Goal: Transaction & Acquisition: Purchase product/service

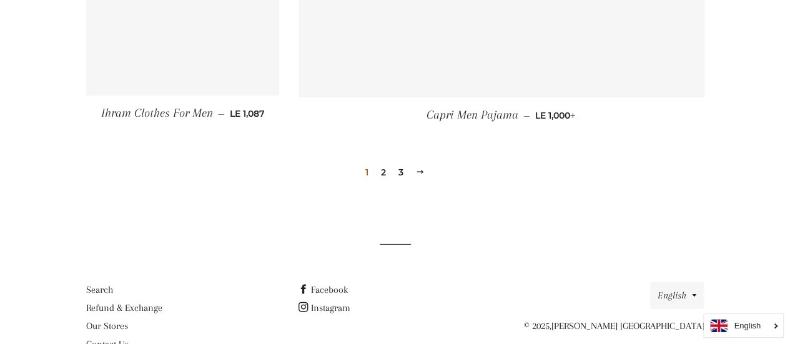
scroll to position [1875, 0]
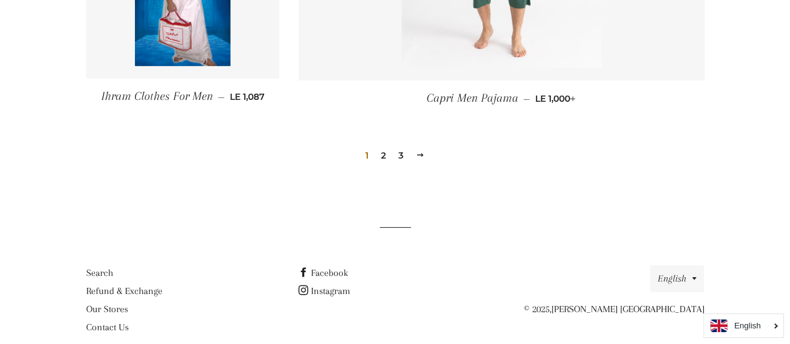
click at [419, 149] on link "Next" at bounding box center [420, 155] width 19 height 19
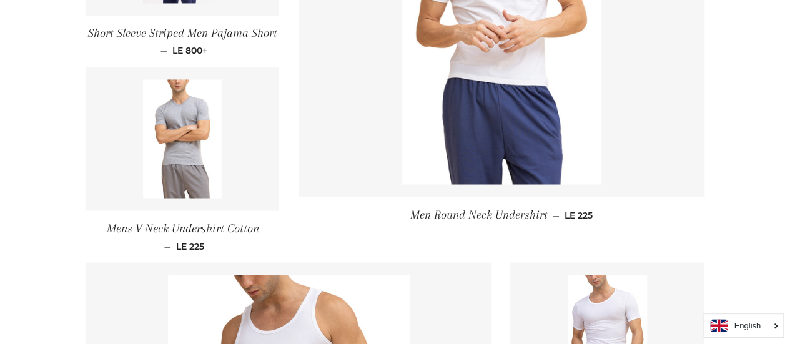
scroll to position [1062, 0]
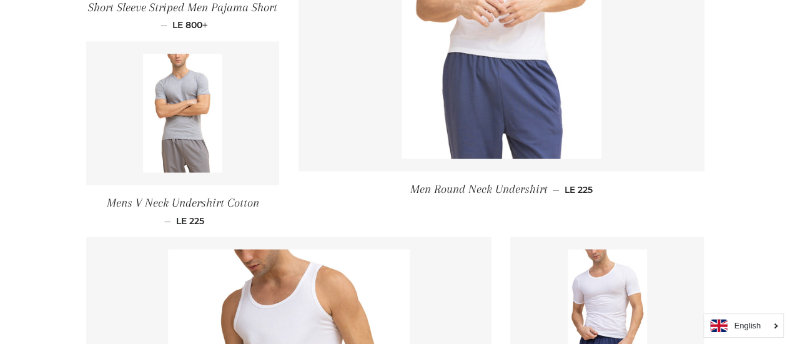
click at [569, 120] on img at bounding box center [502, 9] width 200 height 300
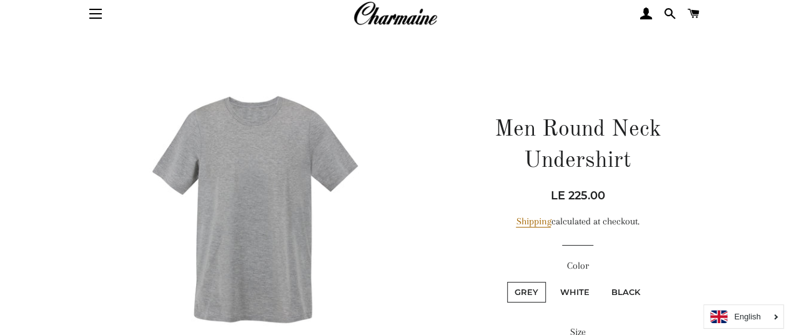
scroll to position [62, 0]
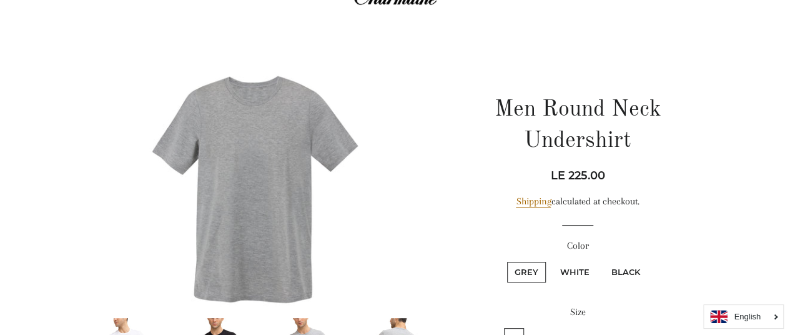
click at [584, 279] on label "White" at bounding box center [575, 272] width 44 height 21
click at [552, 261] on input "White" at bounding box center [551, 260] width 1 height 1
radio input "true"
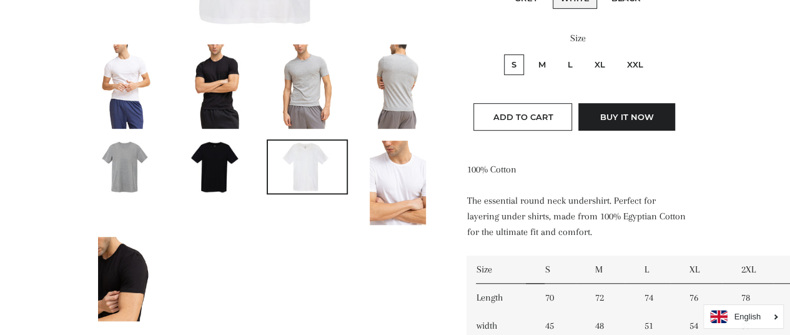
scroll to position [308, 0]
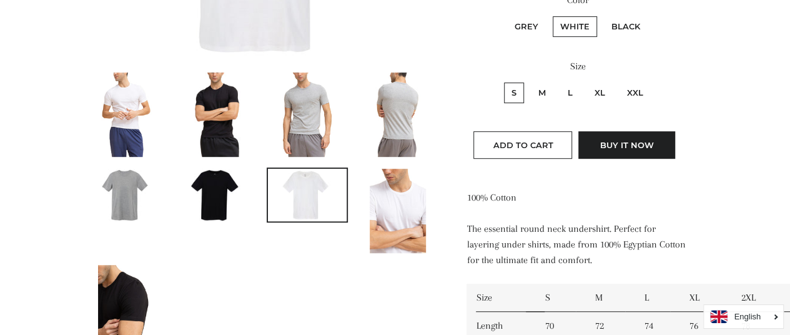
click at [672, 190] on p "100% Cotton" at bounding box center [578, 198] width 222 height 16
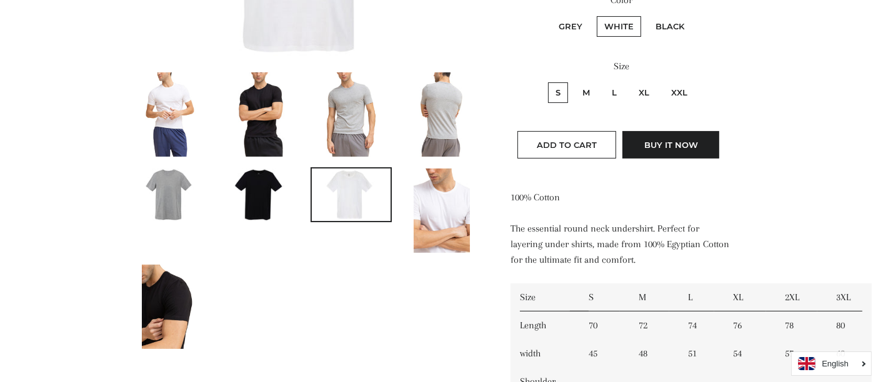
drag, startPoint x: 799, startPoint y: 0, endPoint x: 428, endPoint y: 301, distance: 477.6
click at [428, 301] on ul at bounding box center [302, 215] width 362 height 289
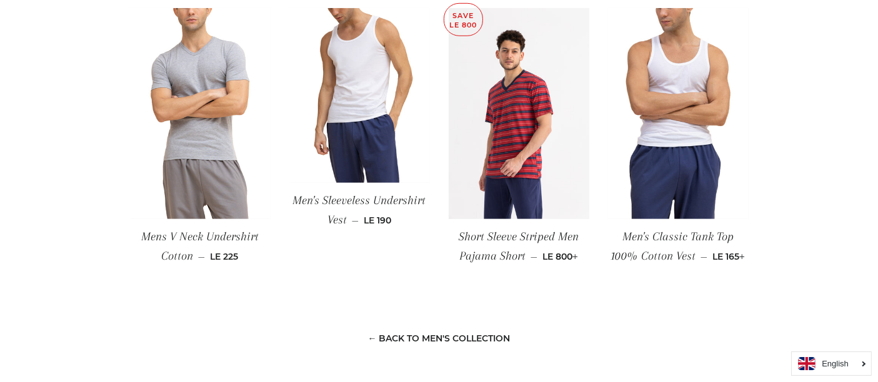
scroll to position [933, 0]
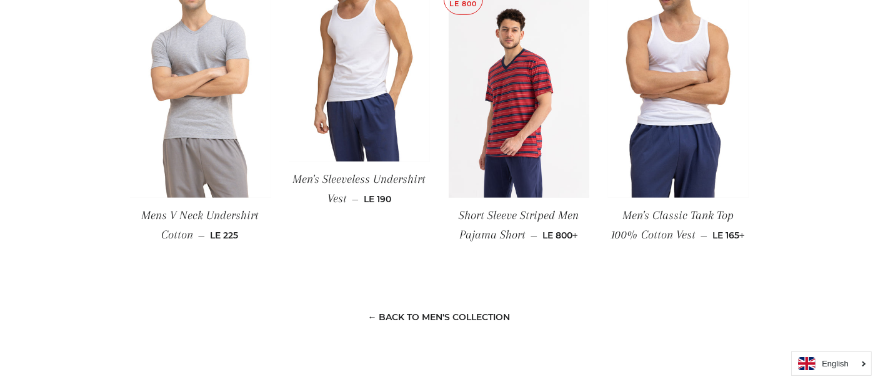
click at [241, 171] on img at bounding box center [200, 92] width 141 height 211
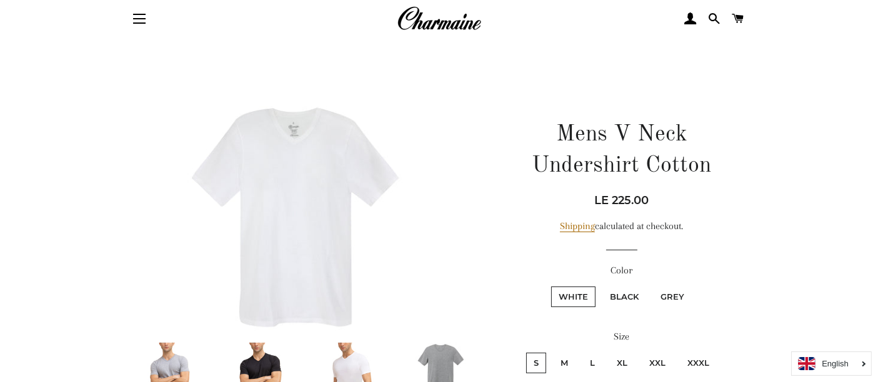
scroll to position [69, 0]
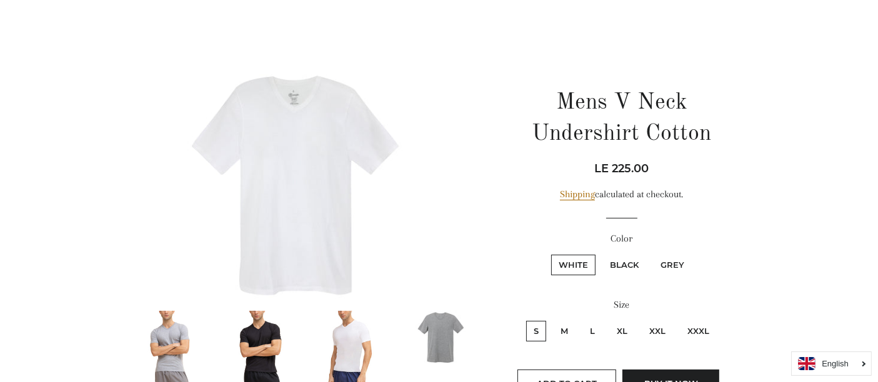
click at [701, 329] on label "XXXL" at bounding box center [698, 331] width 37 height 21
click at [679, 320] on input "XXXL" at bounding box center [678, 319] width 1 height 1
radio input "true"
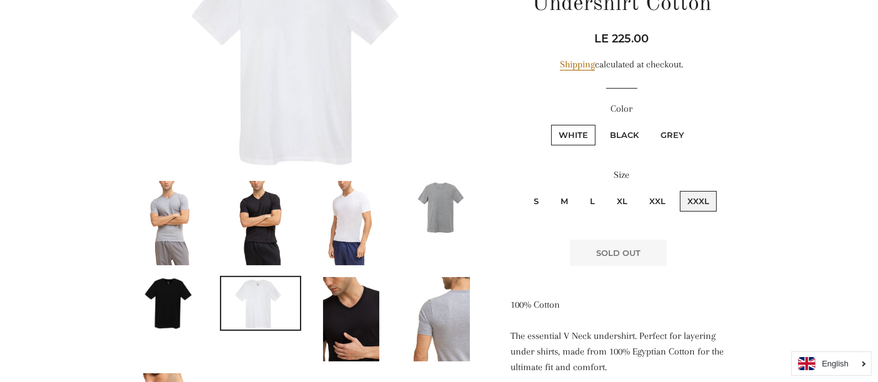
scroll to position [208, 0]
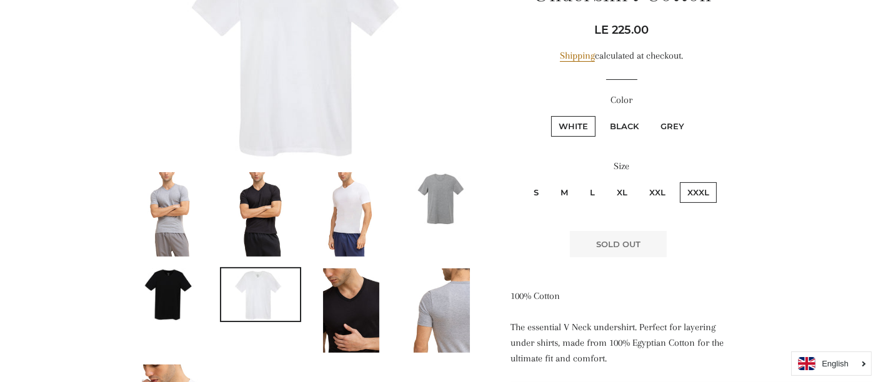
click at [634, 124] on label "Black" at bounding box center [624, 126] width 44 height 21
click at [601, 115] on input "Black" at bounding box center [600, 114] width 1 height 1
radio input "true"
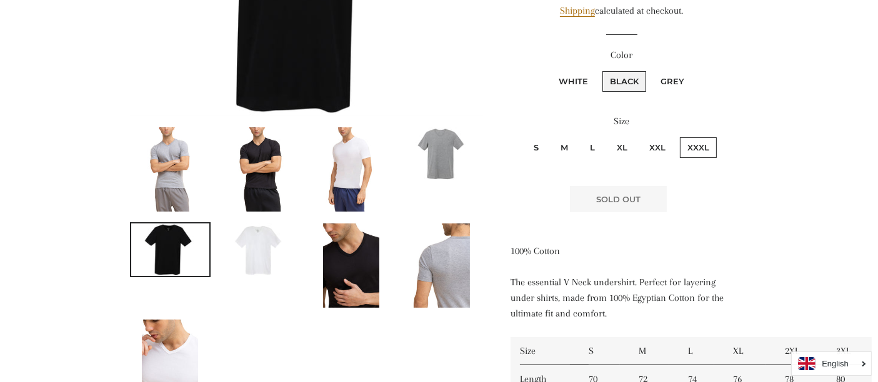
scroll to position [236, 0]
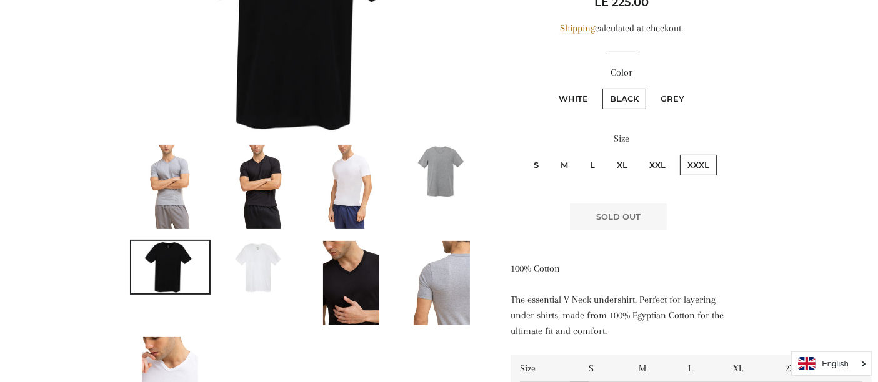
click at [672, 91] on label "Grey" at bounding box center [672, 99] width 39 height 21
click at [652, 87] on input "Grey" at bounding box center [651, 87] width 1 height 1
radio input "true"
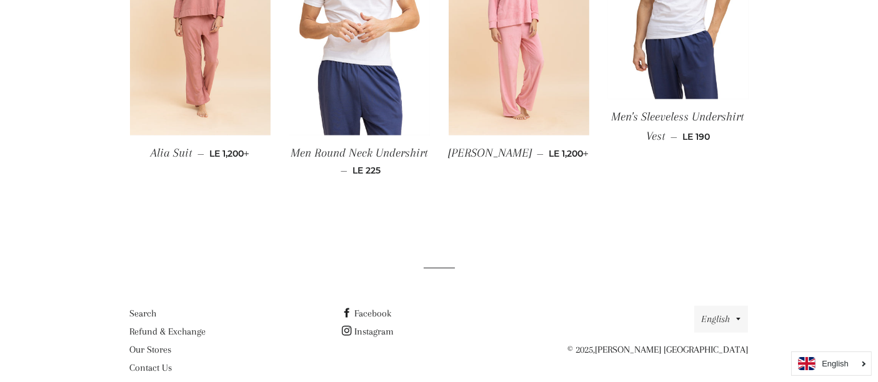
scroll to position [1014, 0]
